Goal: Find specific fact: Find specific fact

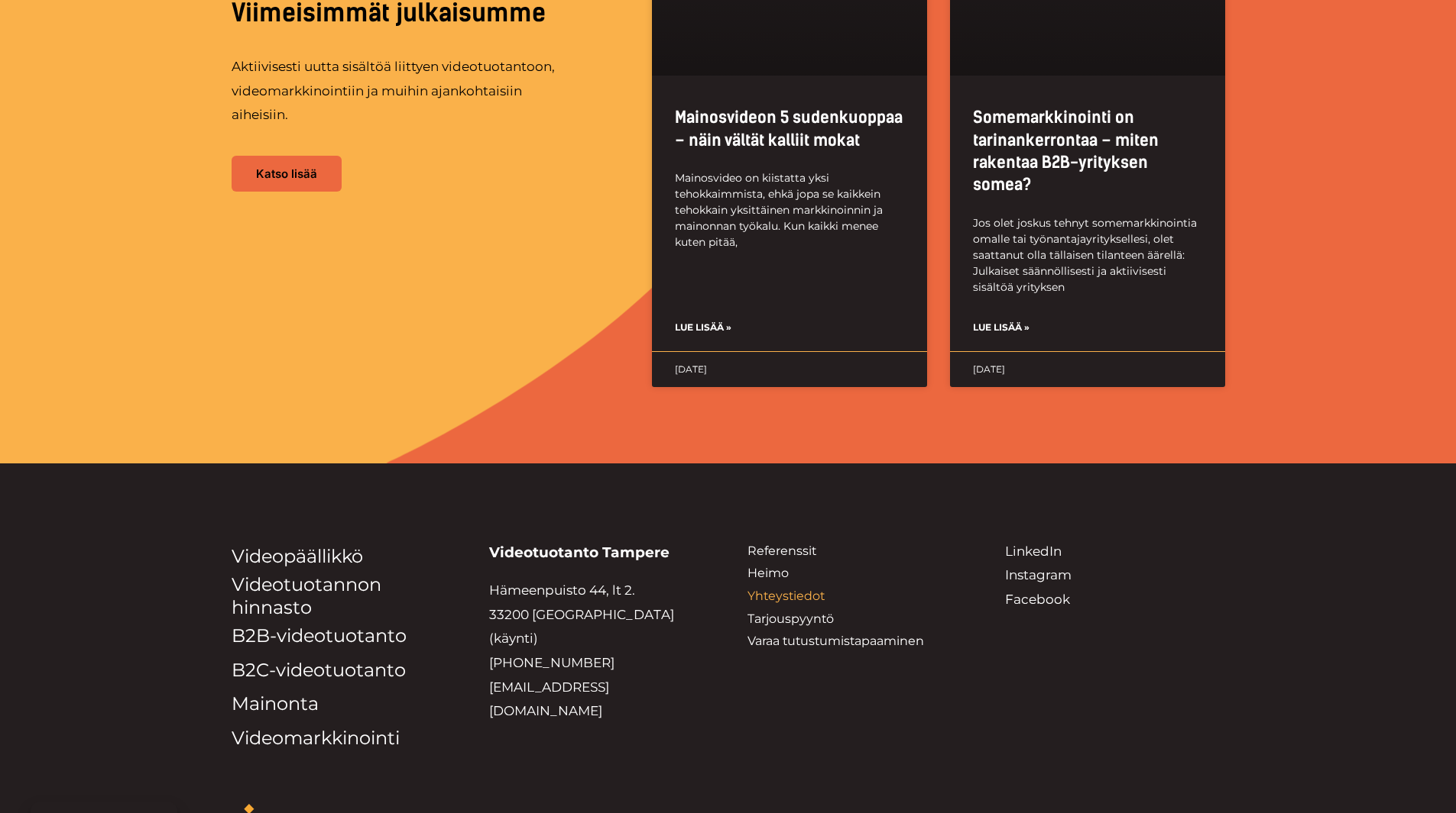
click at [773, 589] on link "Yhteystiedot" at bounding box center [785, 596] width 78 height 15
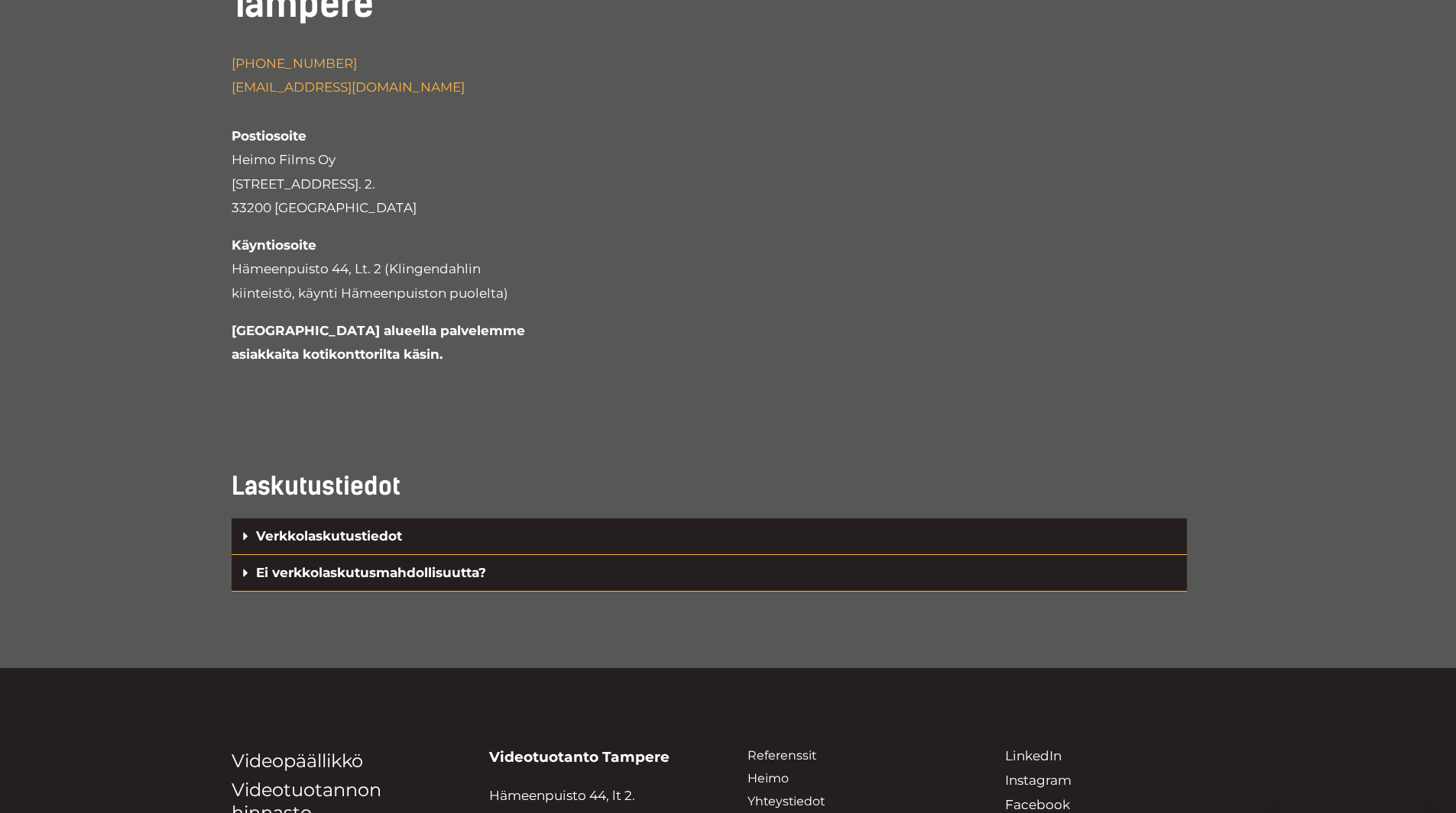
scroll to position [3208, 0]
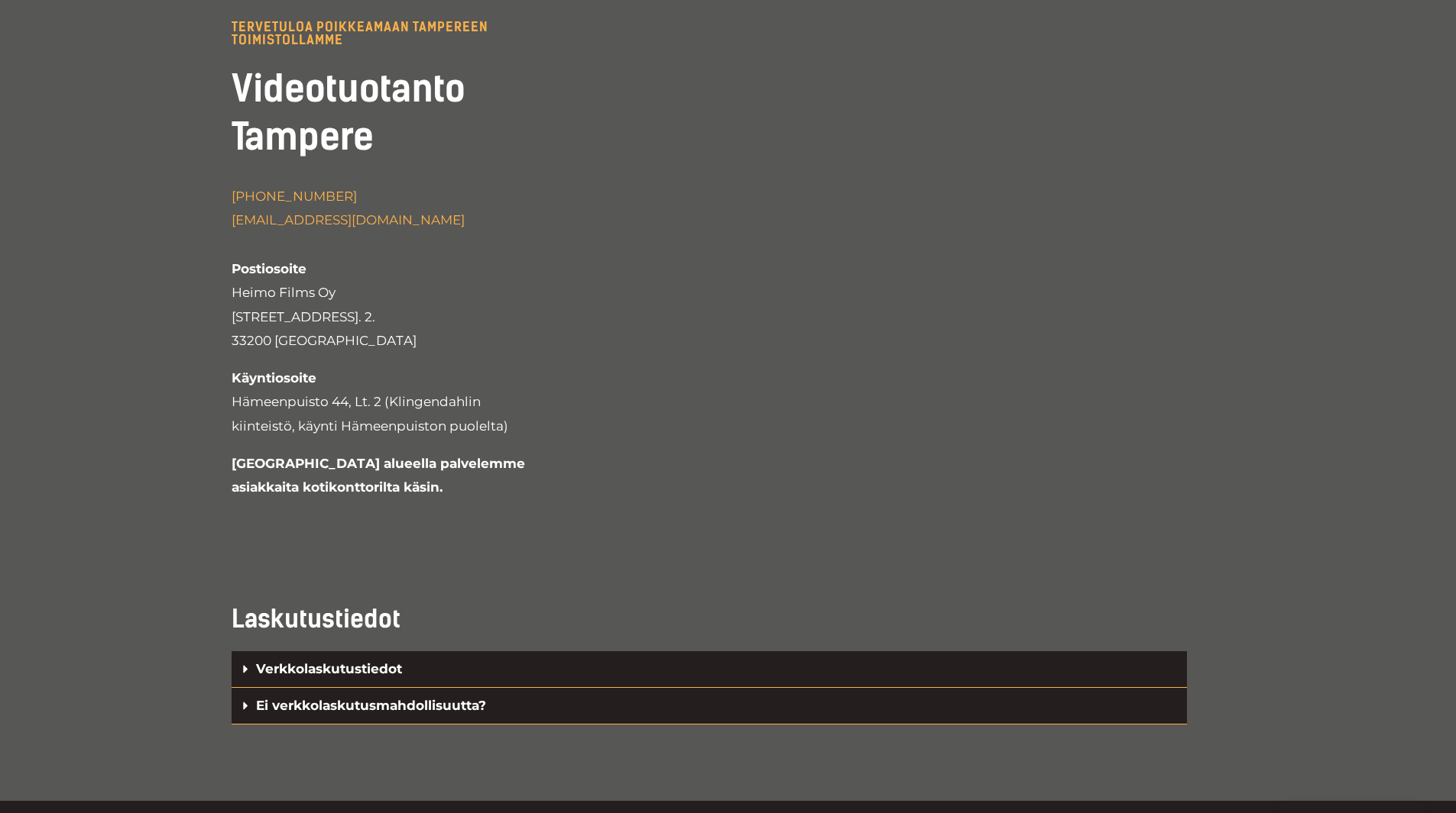
click at [359, 662] on link "Verkkolaskutustiedot" at bounding box center [329, 669] width 146 height 16
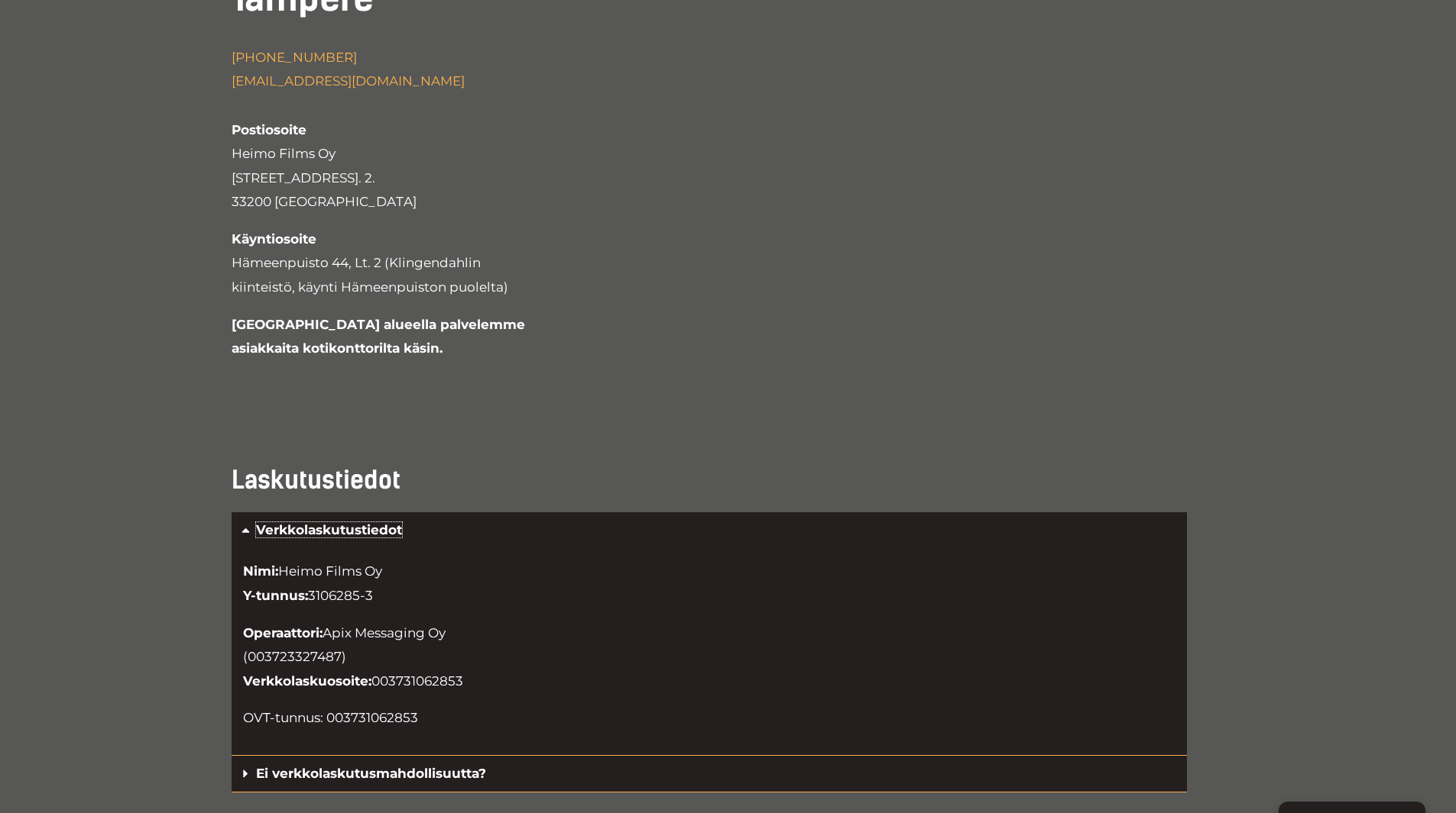
scroll to position [3361, 0]
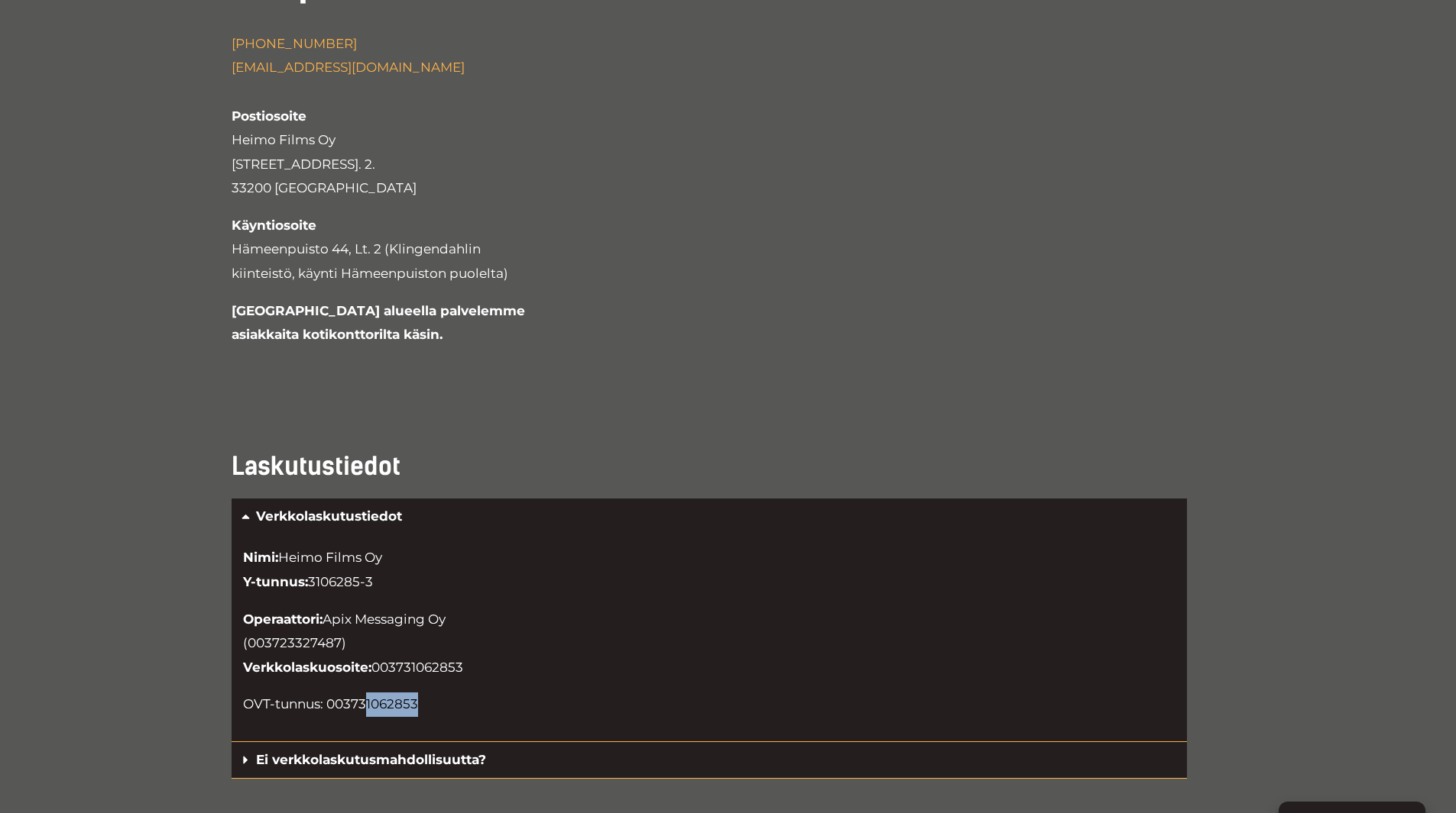
drag, startPoint x: 430, startPoint y: 618, endPoint x: 366, endPoint y: 611, distance: 64.4
click at [366, 693] on p "OVT-tunnus: 003731062853" at bounding box center [709, 705] width 932 height 24
drag, startPoint x: 418, startPoint y: 582, endPoint x: 377, endPoint y: 583, distance: 41.0
click at [377, 608] on p "Operaattori: Apix Messaging Oy (003723327487) Verkkolaskuosoite: 003731062853" at bounding box center [709, 643] width 932 height 72
drag, startPoint x: 325, startPoint y: 618, endPoint x: 401, endPoint y: 620, distance: 76.0
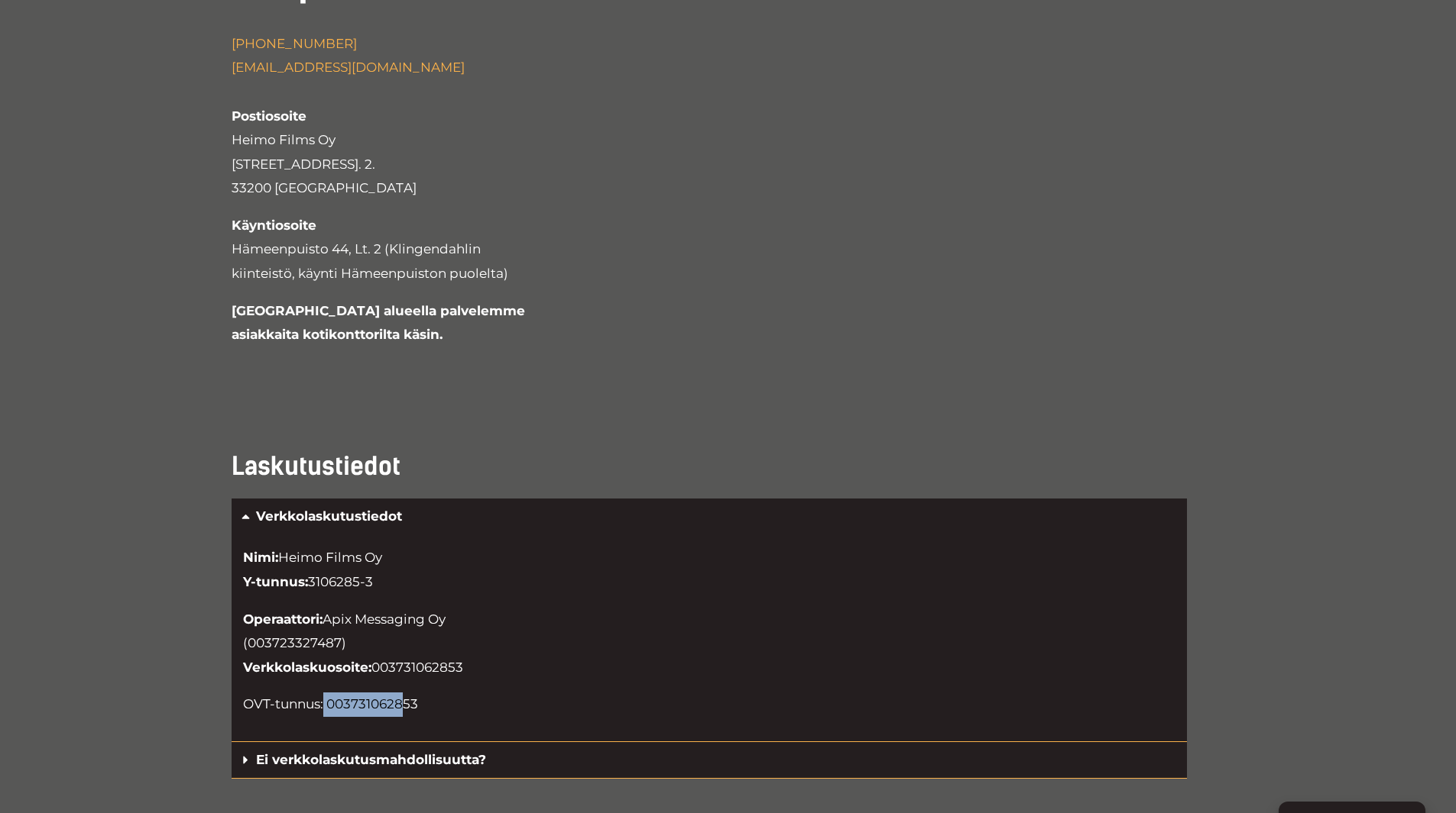
click at [401, 693] on p "OVT-tunnus: 003731062853" at bounding box center [709, 705] width 932 height 24
click at [402, 693] on p "OVT-tunnus: 003731062853" at bounding box center [709, 705] width 932 height 24
drag, startPoint x: 398, startPoint y: 624, endPoint x: 326, endPoint y: 617, distance: 72.3
click at [326, 693] on p "OVT-tunnus: 003731062853" at bounding box center [709, 705] width 932 height 24
drag, startPoint x: 375, startPoint y: 589, endPoint x: 446, endPoint y: 599, distance: 71.7
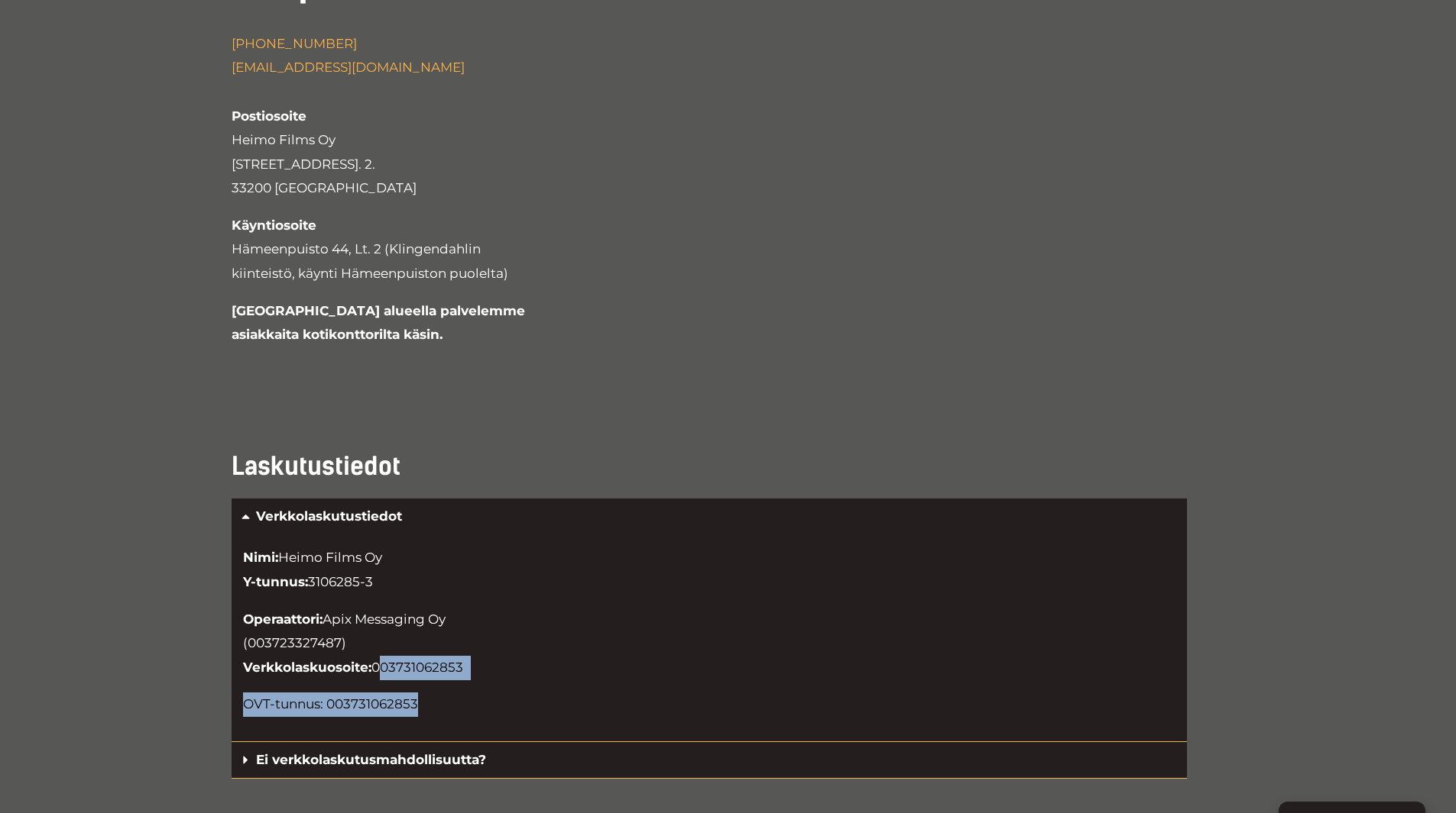
click at [446, 599] on div "Nimi: Heimo Films Oy Y-tunnus: 3106285-3 Operaattori: Apix Messaging Oy (003723…" at bounding box center [709, 638] width 955 height 207
click at [350, 609] on div "Nimi: Heimo Films Oy Y-tunnus: 3106285-3 Operaattori: Apix Messaging Oy (003723…" at bounding box center [709, 638] width 955 height 207
drag, startPoint x: 327, startPoint y: 624, endPoint x: 415, endPoint y: 628, distance: 88.1
click at [415, 693] on p "OVT-tunnus: 003731062853" at bounding box center [709, 705] width 932 height 24
drag, startPoint x: 377, startPoint y: 588, endPoint x: 469, endPoint y: 586, distance: 92.0
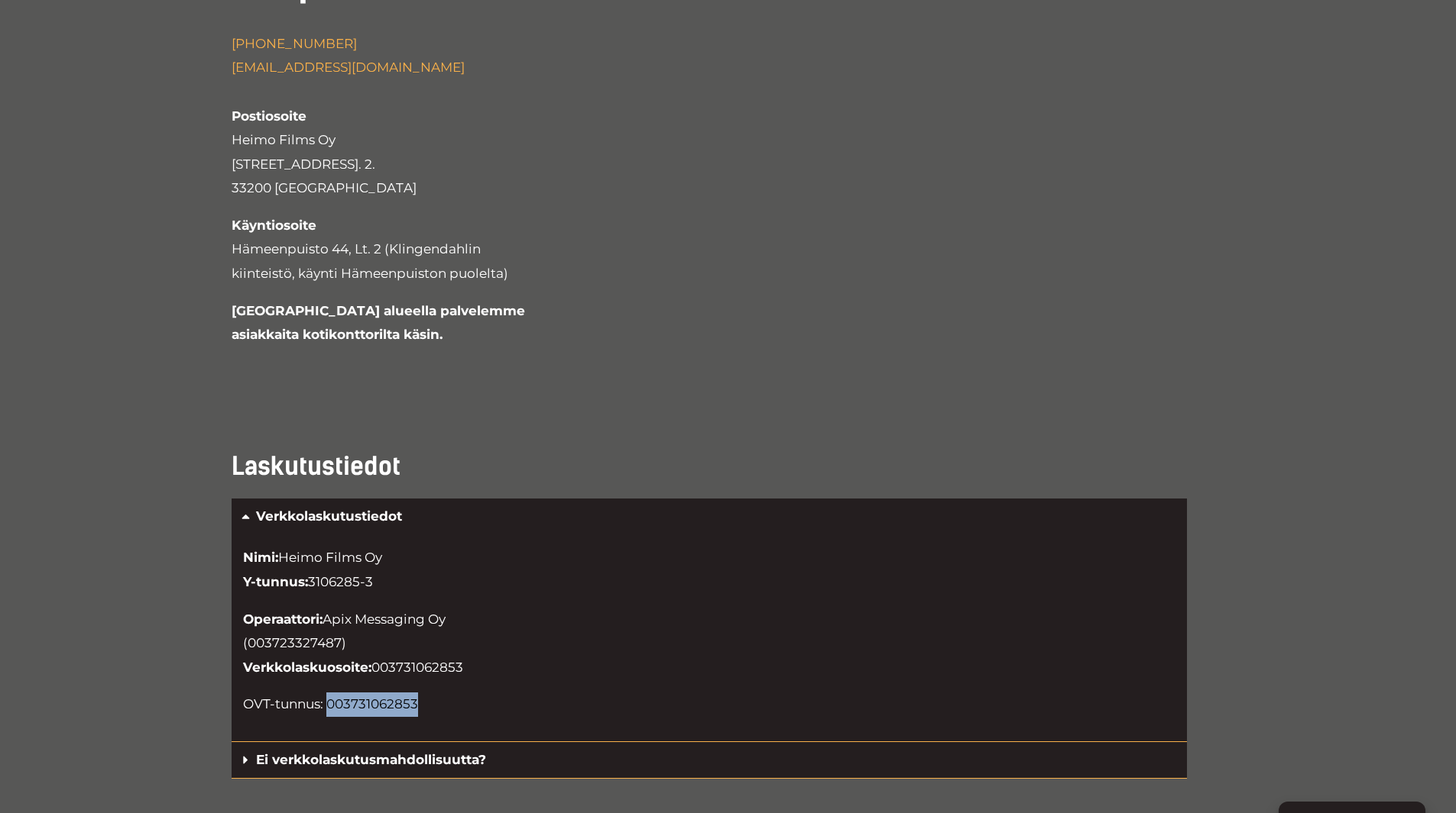
click at [469, 608] on p "Operaattori: Apix Messaging Oy (003723327487) Verkkolaskuosoite: 003731062853" at bounding box center [709, 643] width 932 height 72
drag, startPoint x: 415, startPoint y: 619, endPoint x: 327, endPoint y: 622, distance: 88.1
click at [327, 693] on p "OVT-tunnus: 003731062853" at bounding box center [709, 705] width 932 height 24
drag, startPoint x: 381, startPoint y: 585, endPoint x: 403, endPoint y: 589, distance: 22.4
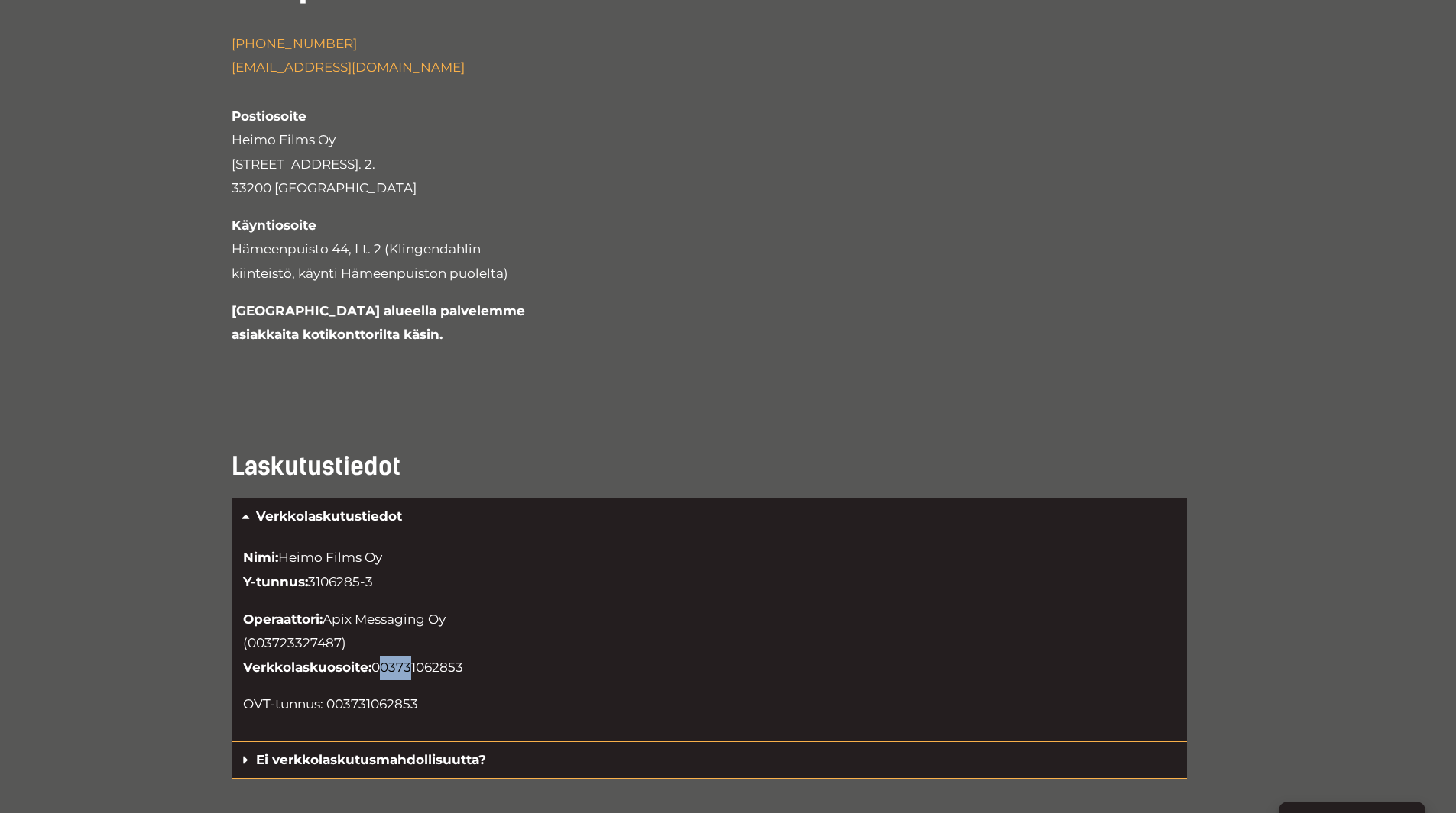
click at [403, 608] on p "Operaattori: Apix Messaging Oy (003723327487) Verkkolaskuosoite: 003731062853" at bounding box center [709, 643] width 932 height 72
drag, startPoint x: 376, startPoint y: 585, endPoint x: 488, endPoint y: 595, distance: 112.4
click at [470, 608] on p "Operaattori: Apix Messaging Oy (003723327487) Verkkolaskuosoite: 003731062853" at bounding box center [709, 643] width 932 height 72
click at [489, 608] on p "Operaattori: Apix Messaging Oy (003723327487) Verkkolaskuosoite: 003731062853" at bounding box center [709, 643] width 932 height 72
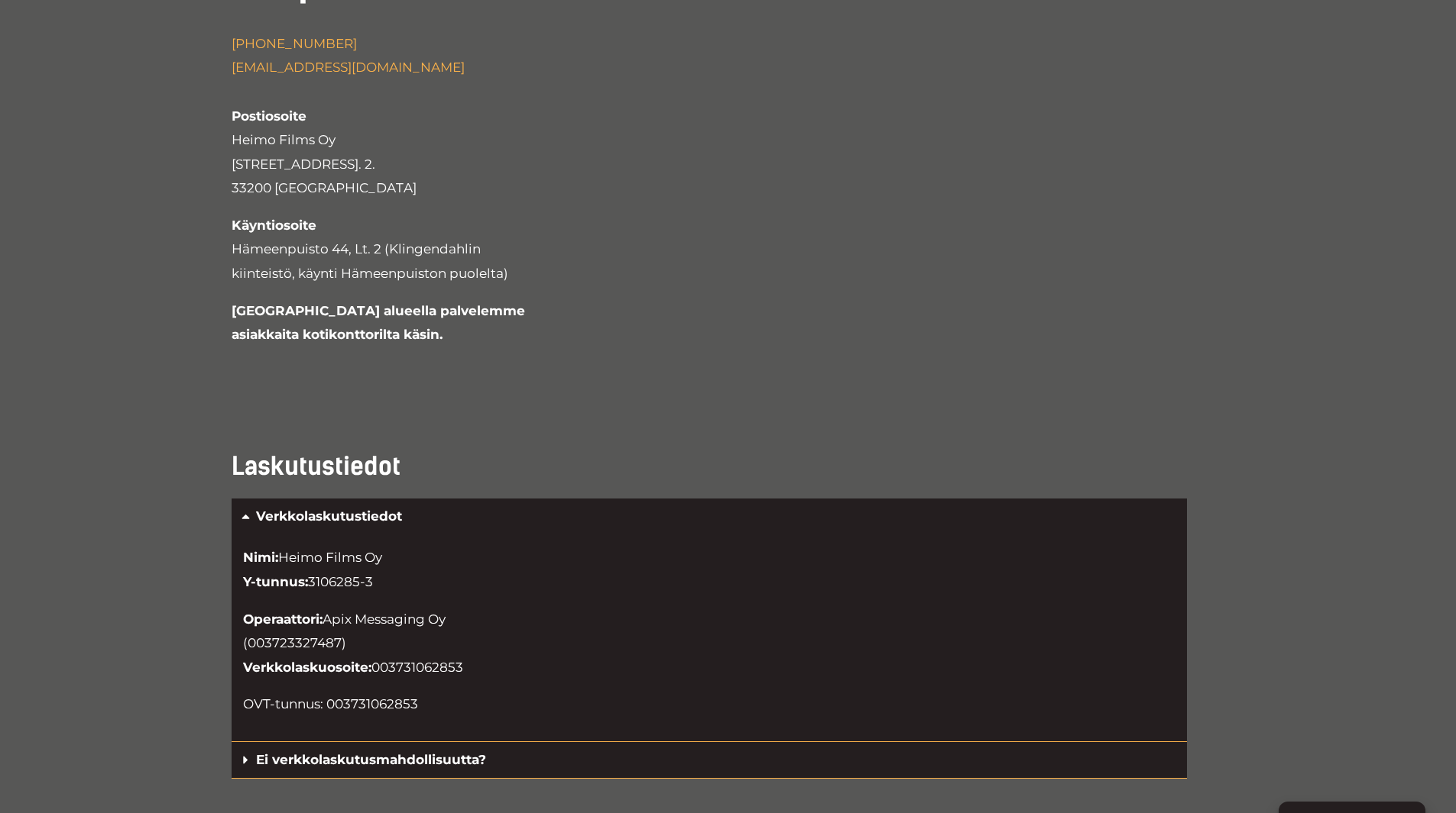
click at [481, 608] on p "Operaattori: Apix Messaging Oy (003723327487) Verkkolaskuosoite: 003731062853" at bounding box center [709, 643] width 932 height 72
click at [547, 608] on p "Operaattori: Apix Messaging Oy (003723327487) Verkkolaskuosoite: 003731062853" at bounding box center [709, 643] width 932 height 72
